Goal: Book appointment/travel/reservation

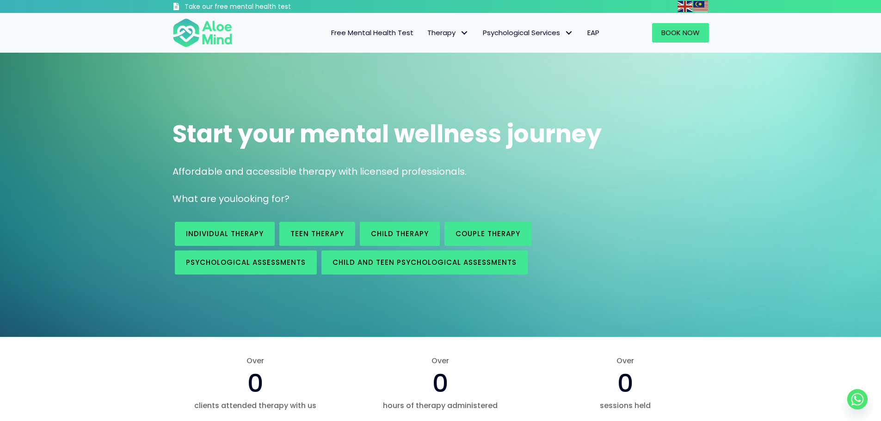
drag, startPoint x: 655, startPoint y: 239, endPoint x: 650, endPoint y: 235, distance: 6.9
click at [653, 238] on div "Individual therapy Teen Therapy Child Therapy Couple therapy Psychological asse…" at bounding box center [440, 248] width 555 height 67
click at [674, 40] on link "Book Now" at bounding box center [680, 32] width 57 height 19
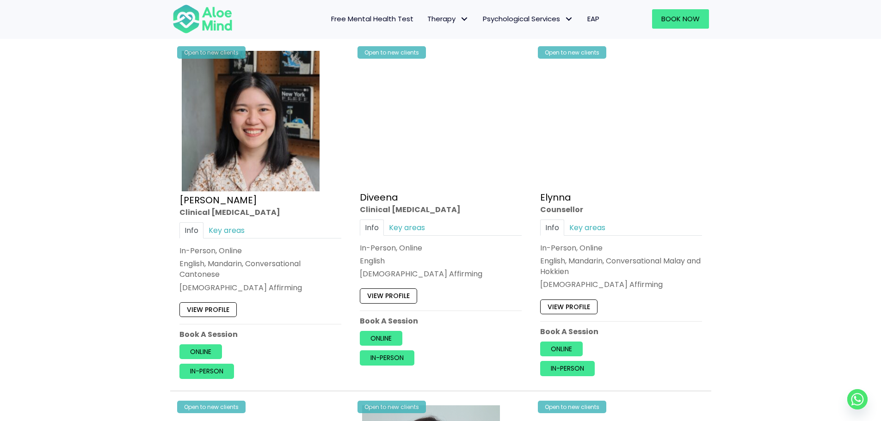
scroll to position [1157, 0]
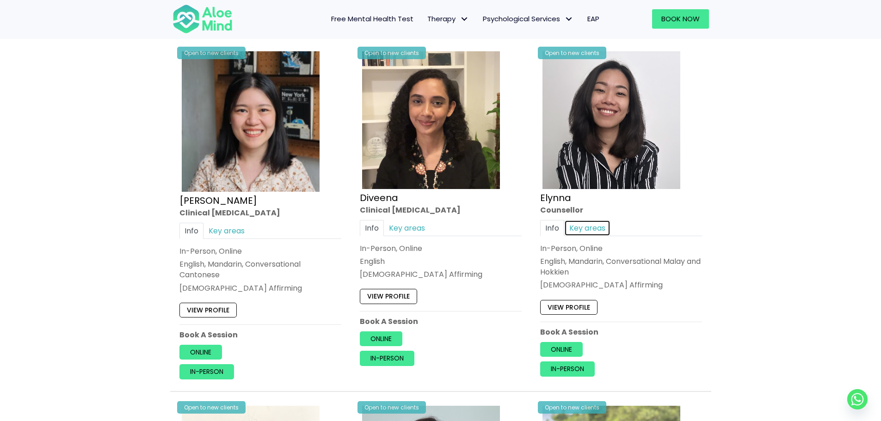
click at [575, 232] on link "Key areas" at bounding box center [587, 228] width 46 height 16
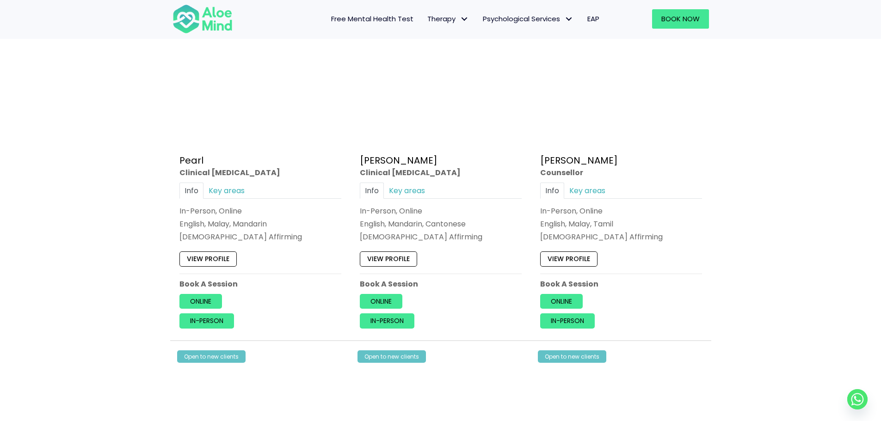
scroll to position [2591, 0]
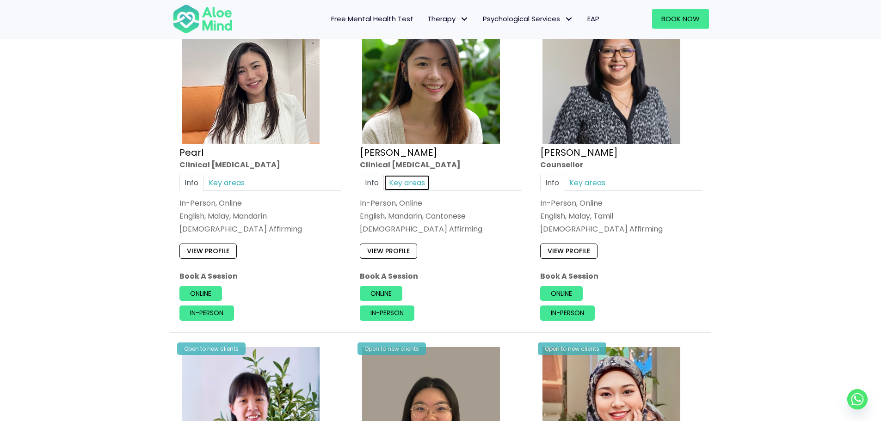
click at [415, 185] on link "Key areas" at bounding box center [407, 183] width 46 height 16
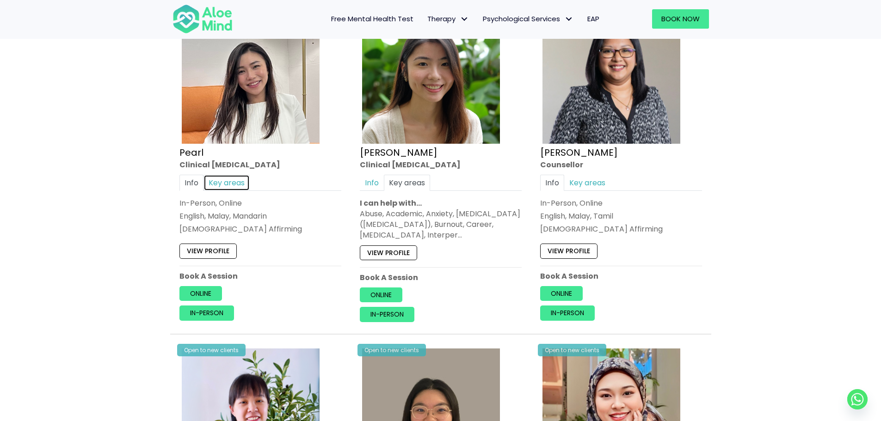
click at [237, 185] on link "Key areas" at bounding box center [227, 183] width 46 height 16
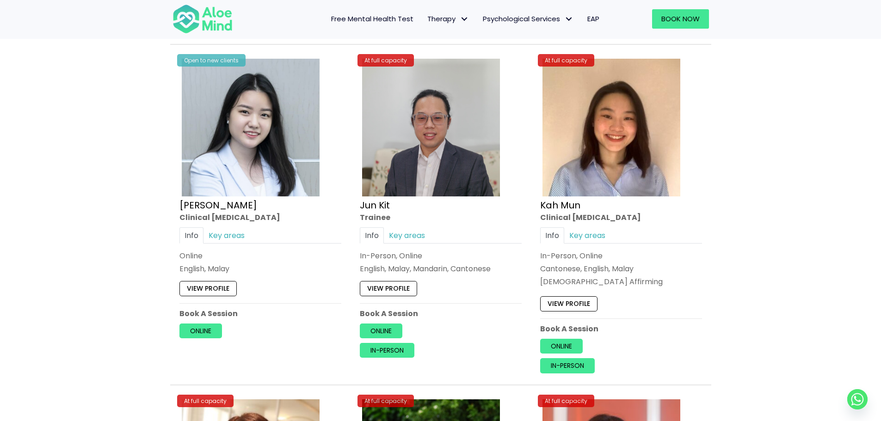
scroll to position [3239, 0]
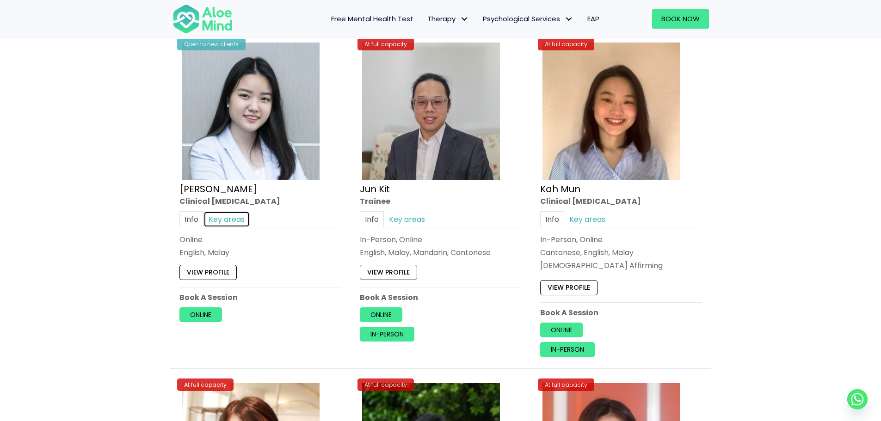
click at [234, 217] on link "Key areas" at bounding box center [227, 219] width 46 height 16
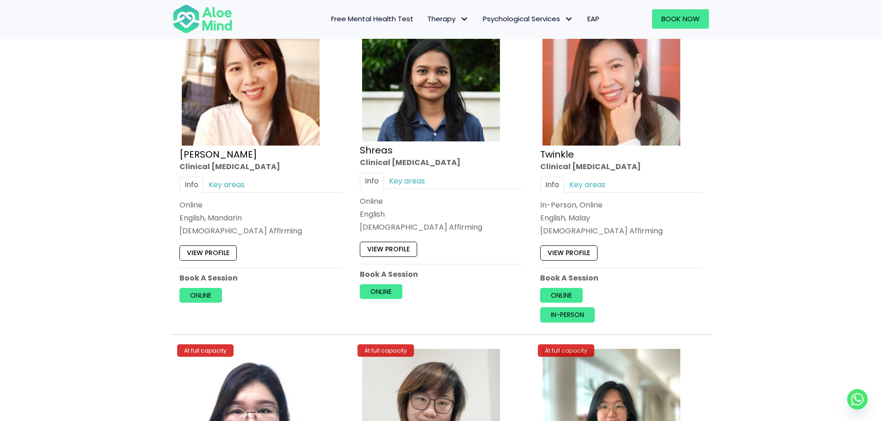
scroll to position [3609, 0]
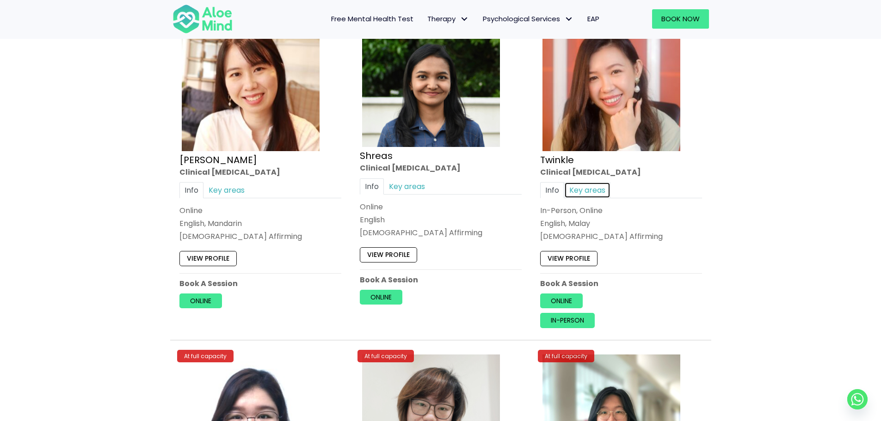
click at [591, 188] on link "Key areas" at bounding box center [587, 190] width 46 height 16
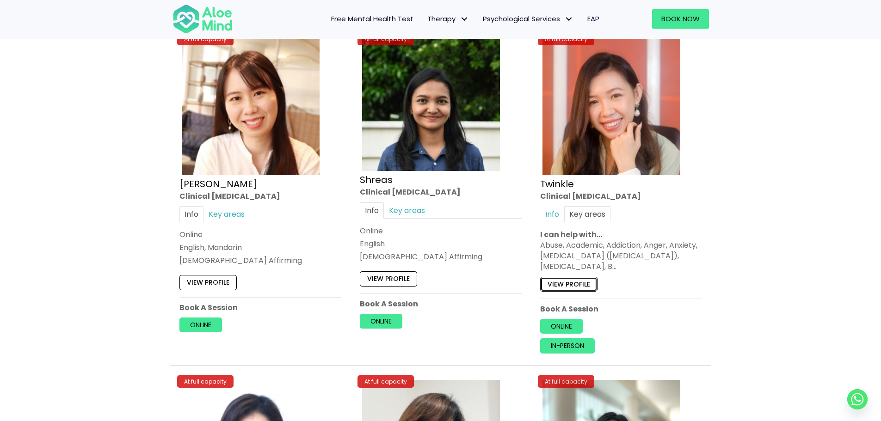
scroll to position [3563, 0]
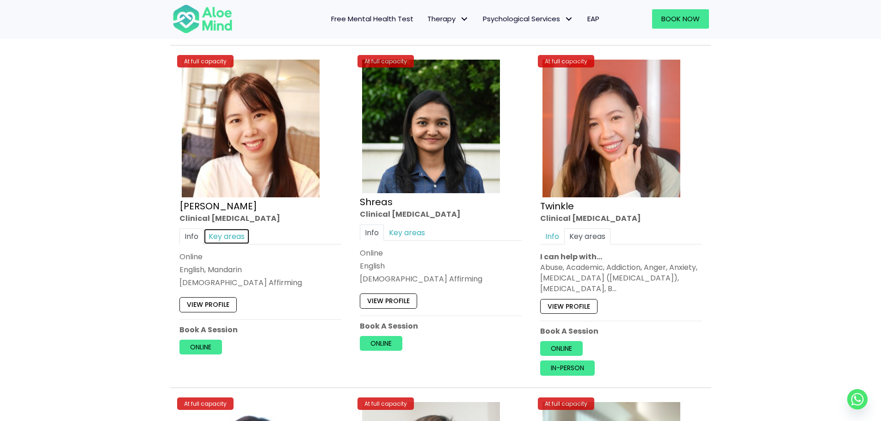
click at [230, 233] on link "Key areas" at bounding box center [227, 237] width 46 height 16
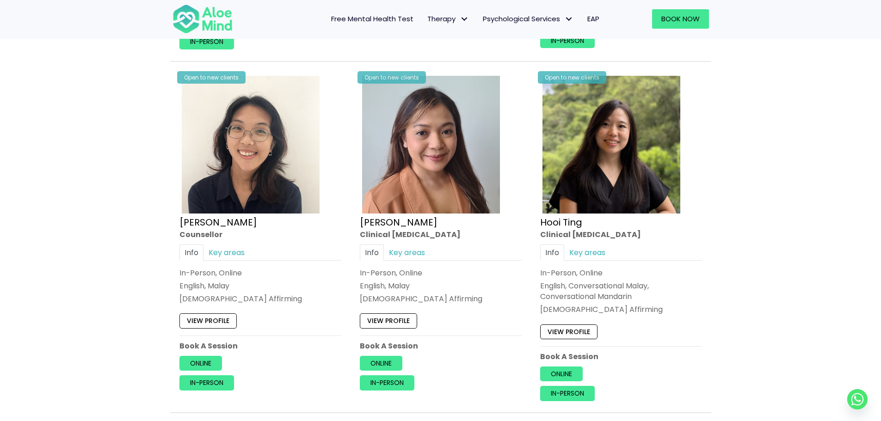
scroll to position [1509, 0]
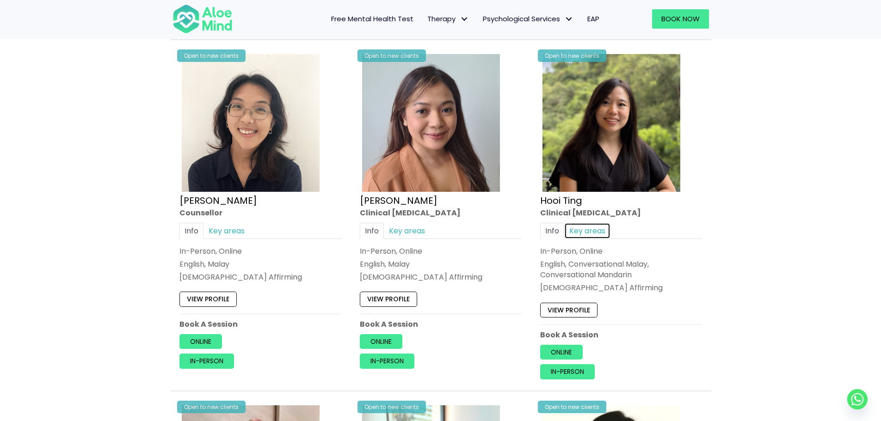
click at [592, 231] on link "Key areas" at bounding box center [587, 231] width 46 height 16
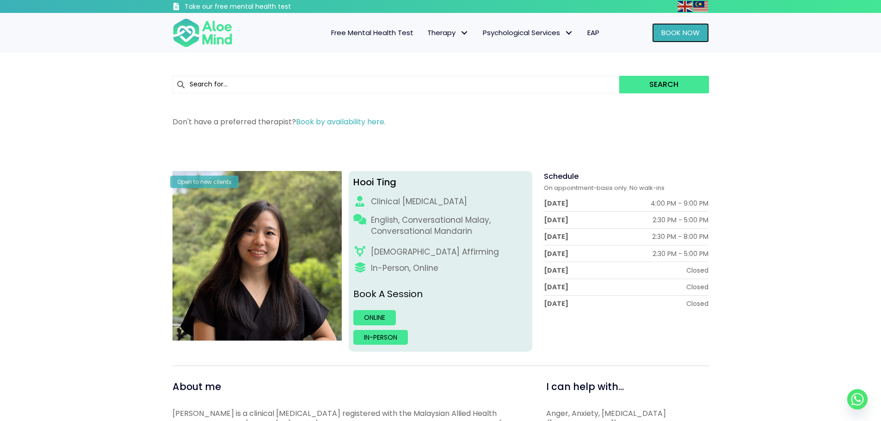
click at [665, 40] on link "Book Now" at bounding box center [680, 32] width 57 height 19
click at [589, 34] on span "EAP" at bounding box center [594, 33] width 12 height 10
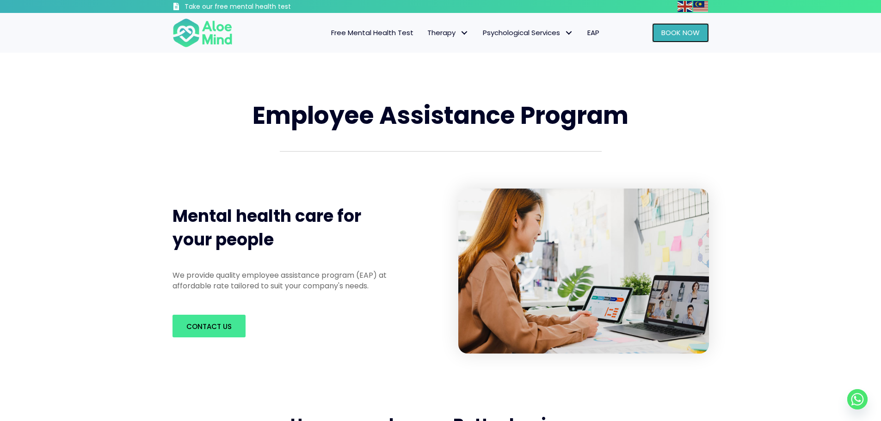
click at [663, 32] on span "Book Now" at bounding box center [681, 33] width 38 height 10
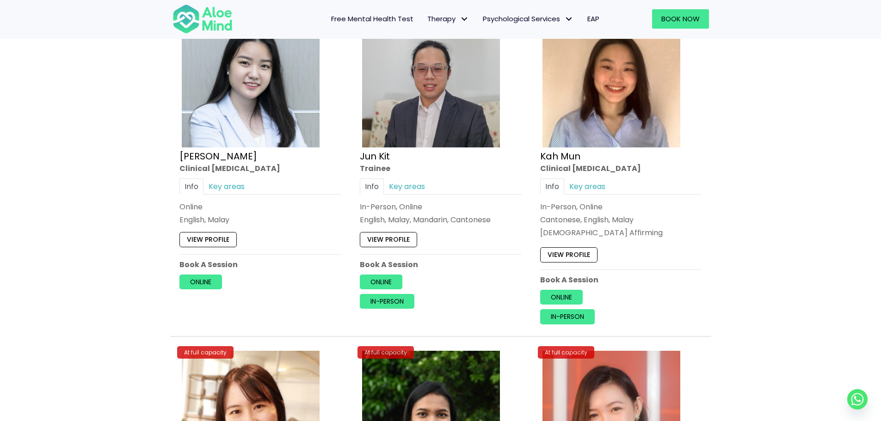
scroll to position [3285, 0]
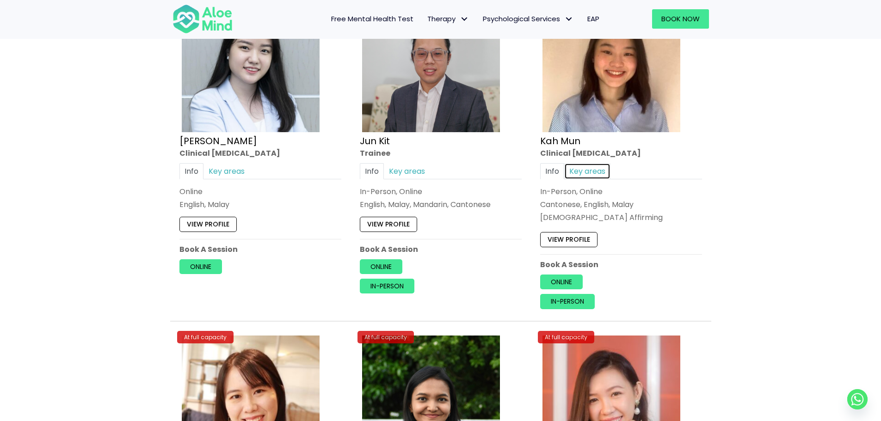
click at [592, 171] on link "Key areas" at bounding box center [587, 171] width 46 height 16
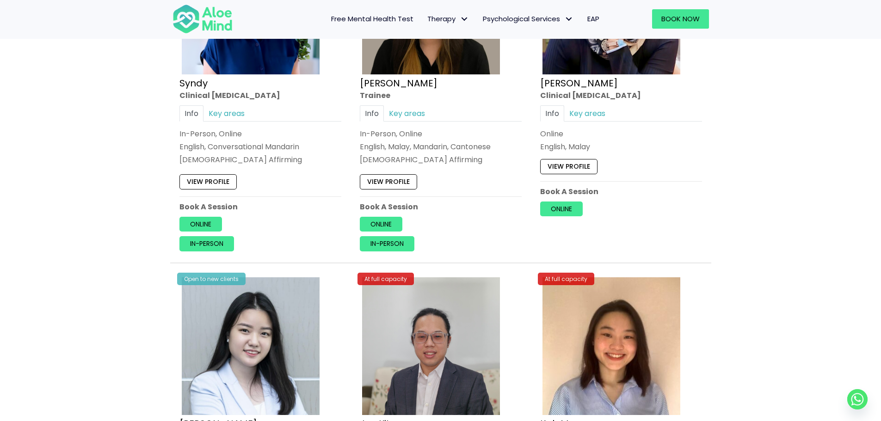
scroll to position [3192, 0]
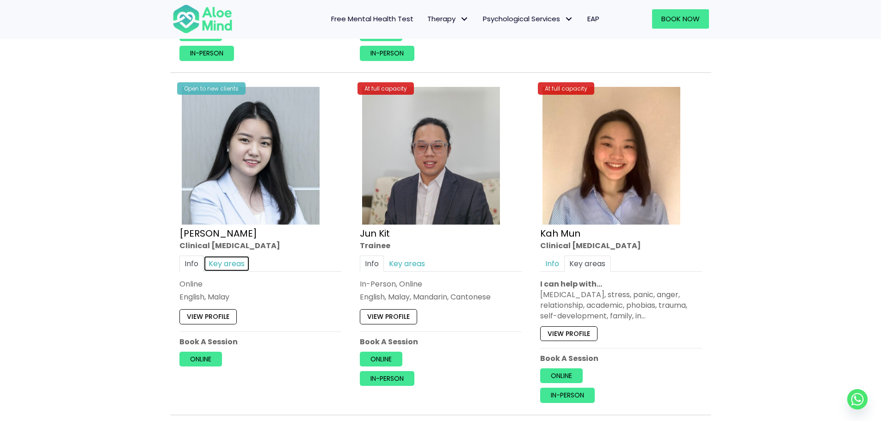
click at [221, 267] on link "Key areas" at bounding box center [227, 264] width 46 height 16
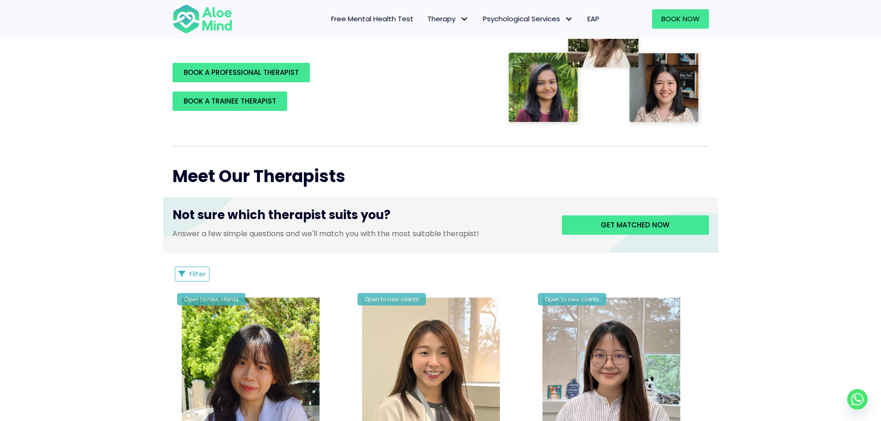
scroll to position [231, 0]
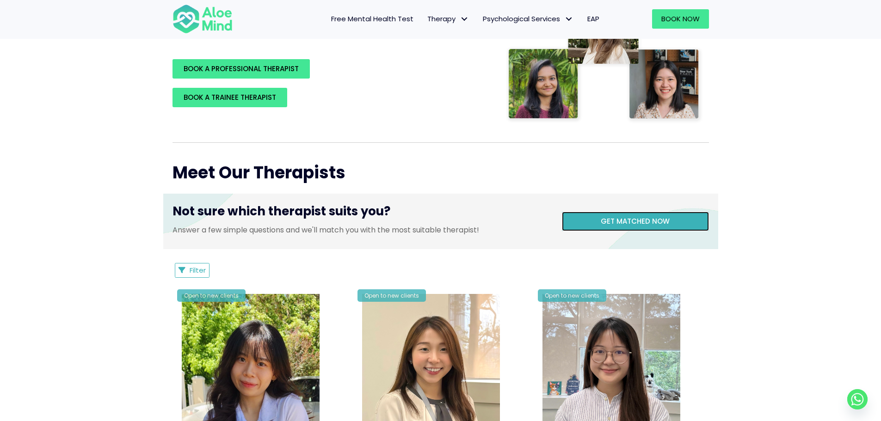
click at [685, 220] on link "Get matched now" at bounding box center [635, 221] width 147 height 19
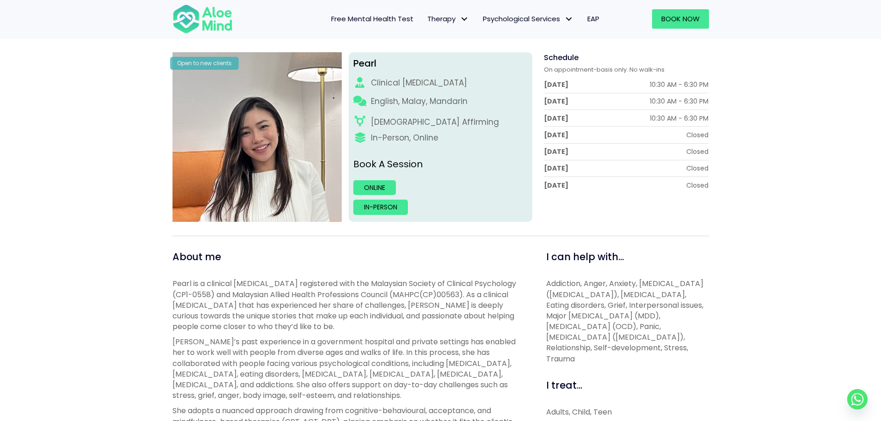
scroll to position [139, 0]
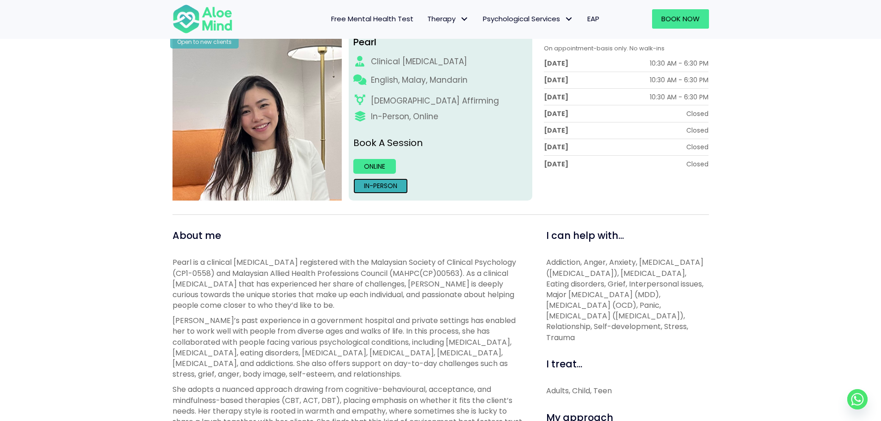
click at [380, 184] on link "In-person" at bounding box center [380, 186] width 55 height 15
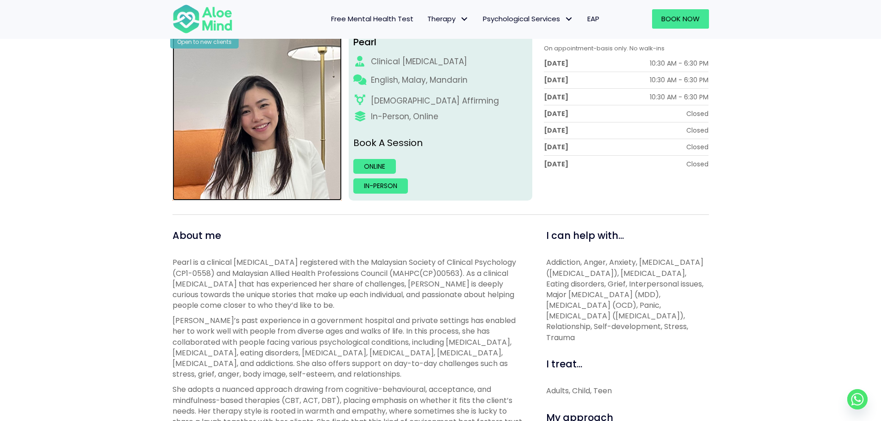
click at [270, 124] on img at bounding box center [258, 116] width 170 height 170
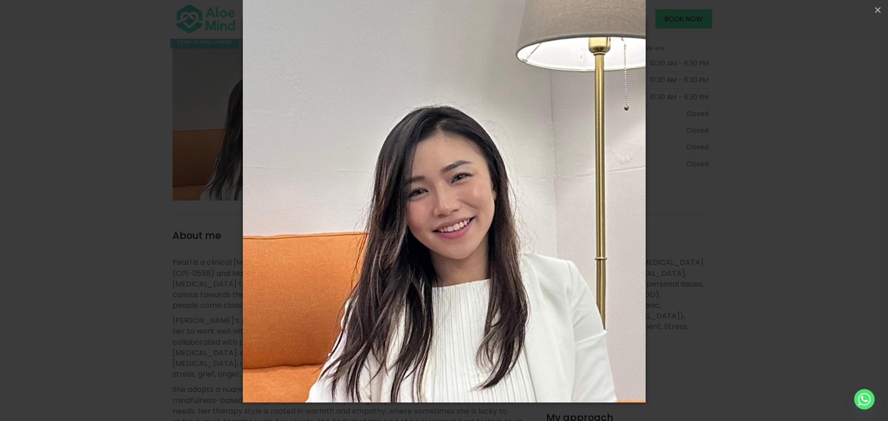
click at [775, 190] on div "Loading..." at bounding box center [444, 210] width 888 height 421
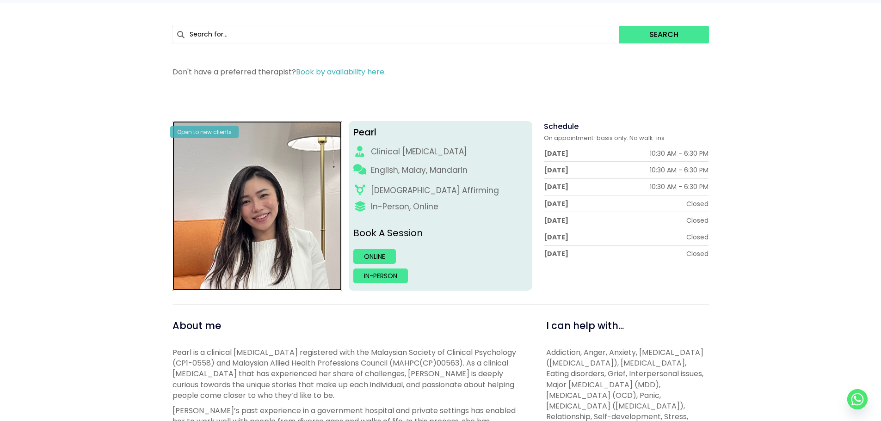
scroll to position [0, 0]
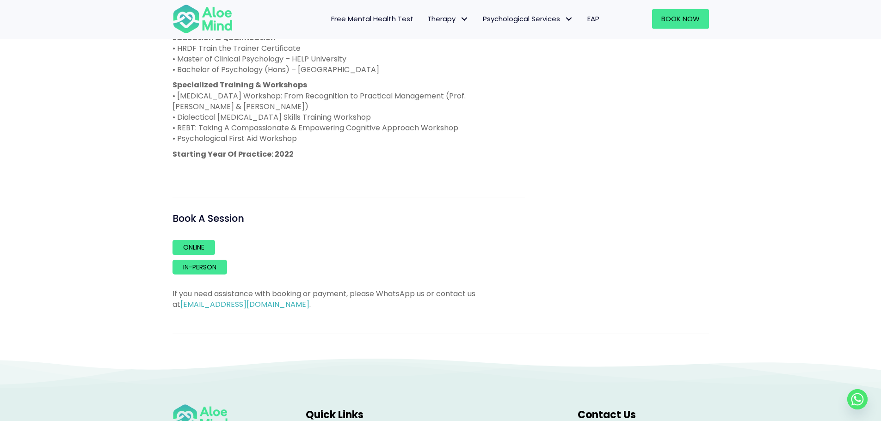
scroll to position [509, 0]
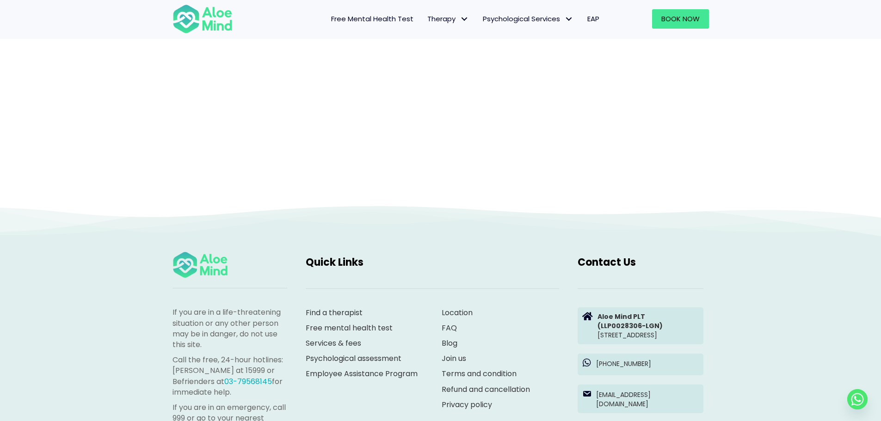
scroll to position [95, 0]
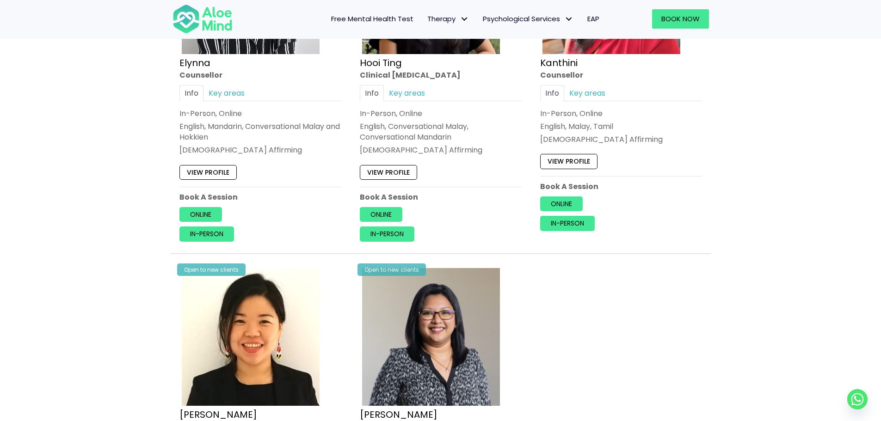
scroll to position [463, 0]
